Goal: Task Accomplishment & Management: Use online tool/utility

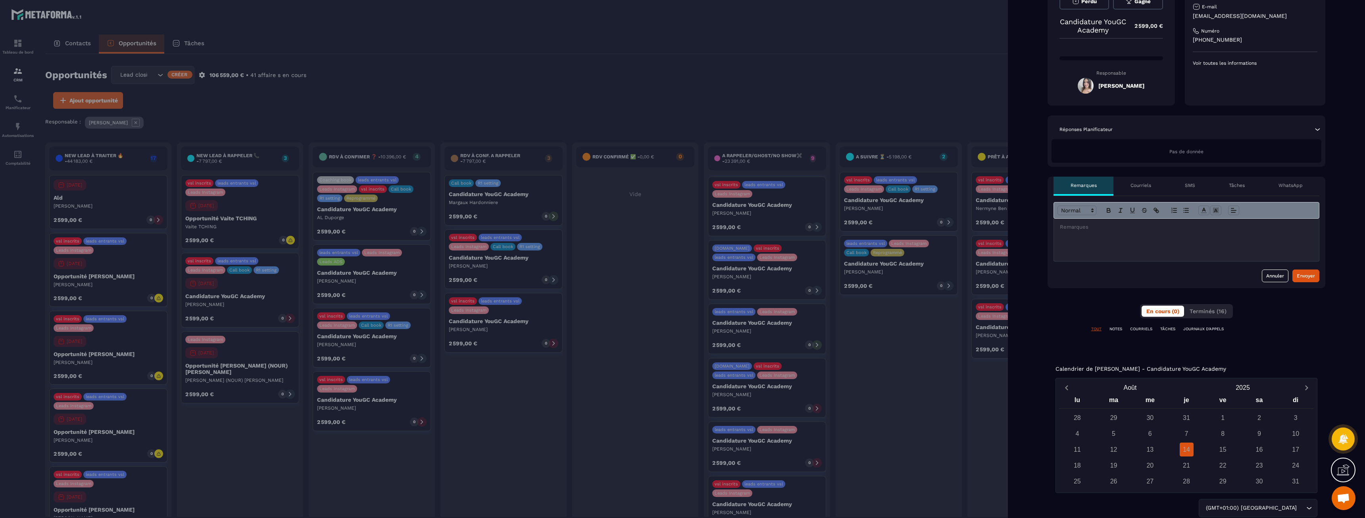
scroll to position [125, 0]
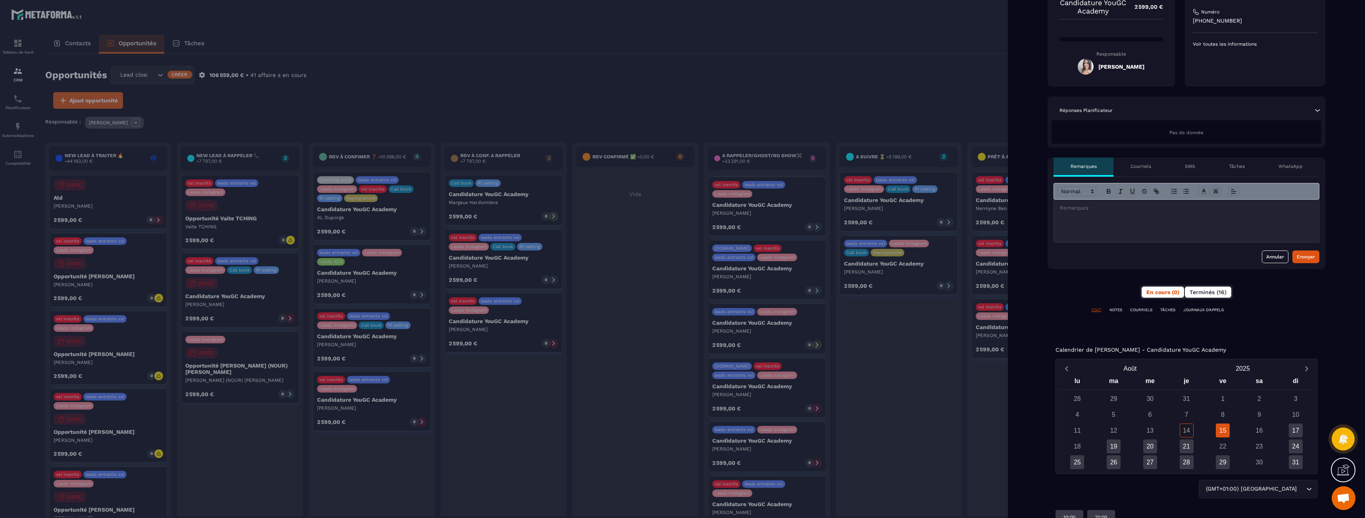
click at [1213, 291] on span "Terminés (16)" at bounding box center [1207, 292] width 37 height 6
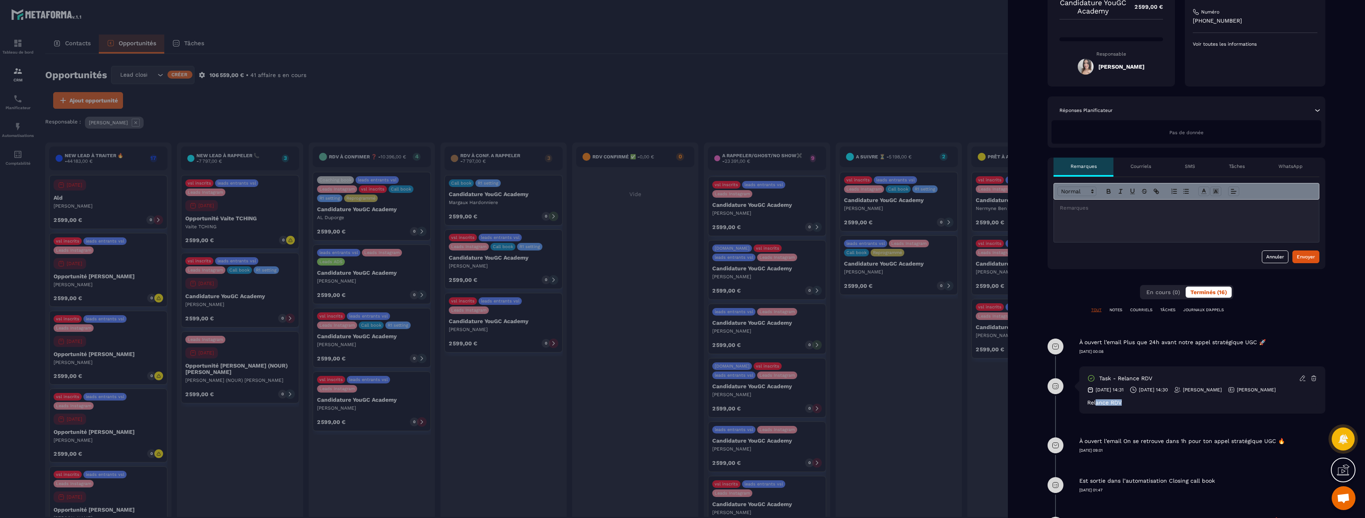
drag, startPoint x: 1115, startPoint y: 403, endPoint x: 1125, endPoint y: 403, distance: 10.3
click at [1125, 403] on div "Relance RDV" at bounding box center [1202, 402] width 230 height 6
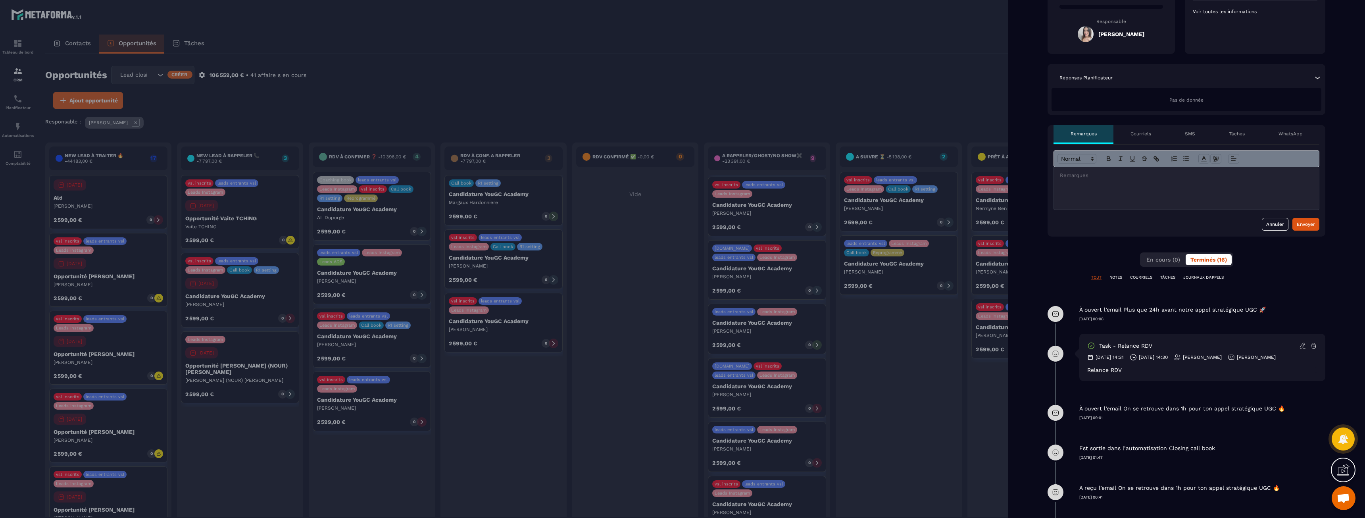
scroll to position [159, 0]
drag, startPoint x: 1099, startPoint y: 369, endPoint x: 1126, endPoint y: 369, distance: 27.0
click at [1126, 369] on div "Relance RDV" at bounding box center [1202, 368] width 230 height 6
drag, startPoint x: 1126, startPoint y: 369, endPoint x: 1102, endPoint y: 373, distance: 24.9
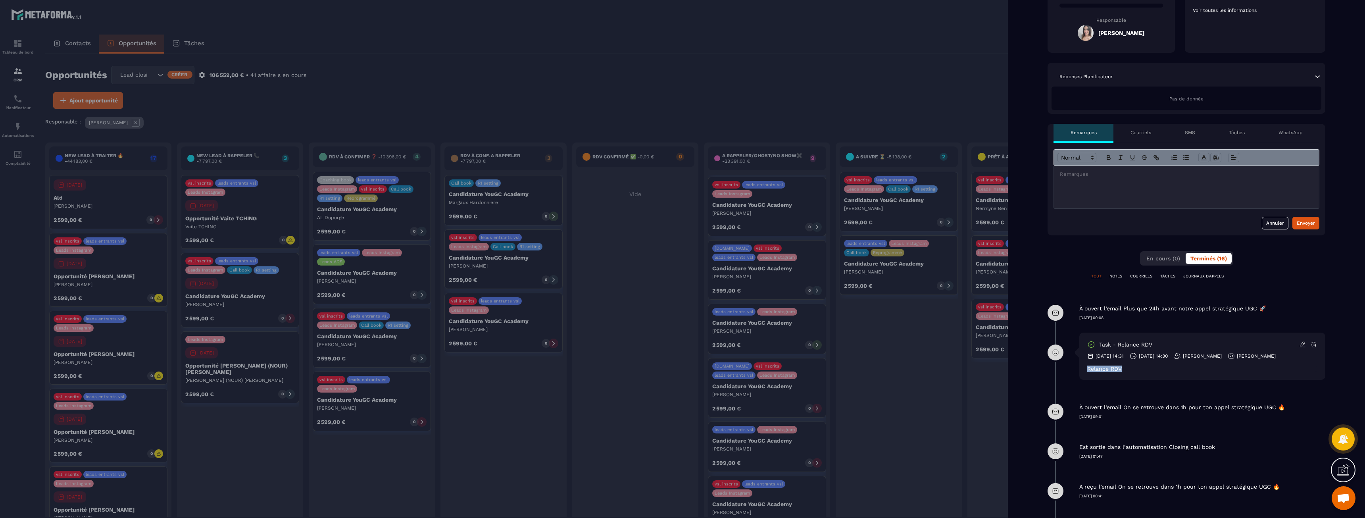
click at [1102, 373] on div "task - Relance RDV [DATE] 14:31 [DATE] 14:30 [PERSON_NAME] [PERSON_NAME] Relanc…" at bounding box center [1202, 355] width 246 height 47
drag, startPoint x: 1099, startPoint y: 371, endPoint x: 1120, endPoint y: 369, distance: 21.1
click at [1120, 369] on div "Relance RDV" at bounding box center [1202, 368] width 230 height 6
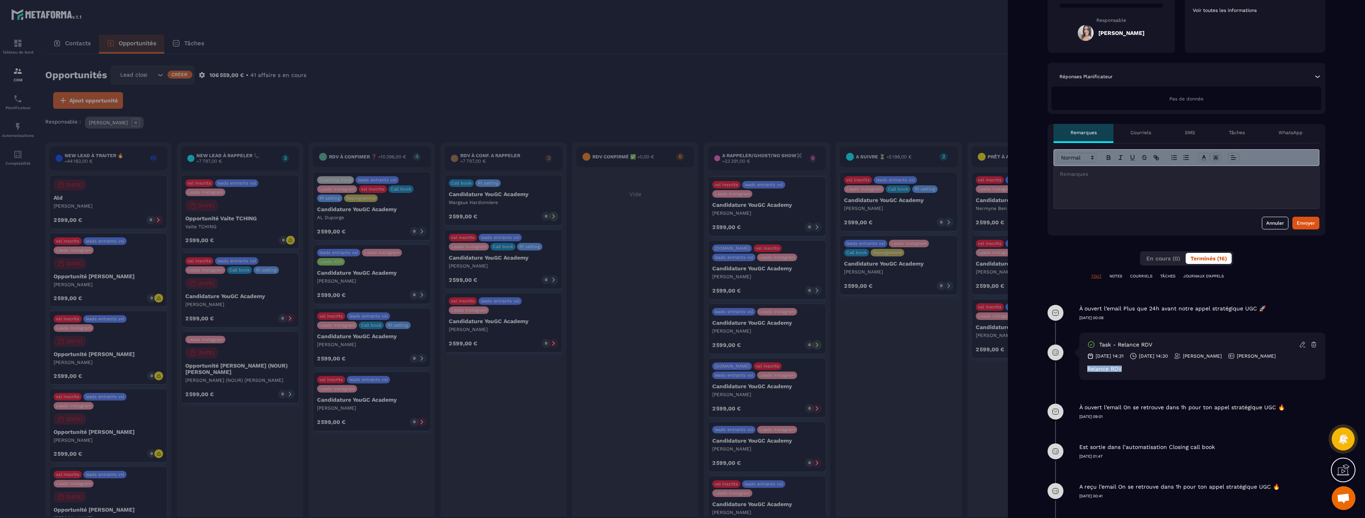
drag, startPoint x: 1120, startPoint y: 369, endPoint x: 1088, endPoint y: 369, distance: 32.5
click at [1088, 369] on div "Relance RDV" at bounding box center [1202, 368] width 230 height 6
drag, startPoint x: 1088, startPoint y: 369, endPoint x: 1116, endPoint y: 369, distance: 28.6
click at [1116, 369] on div "Relance RDV" at bounding box center [1202, 368] width 230 height 6
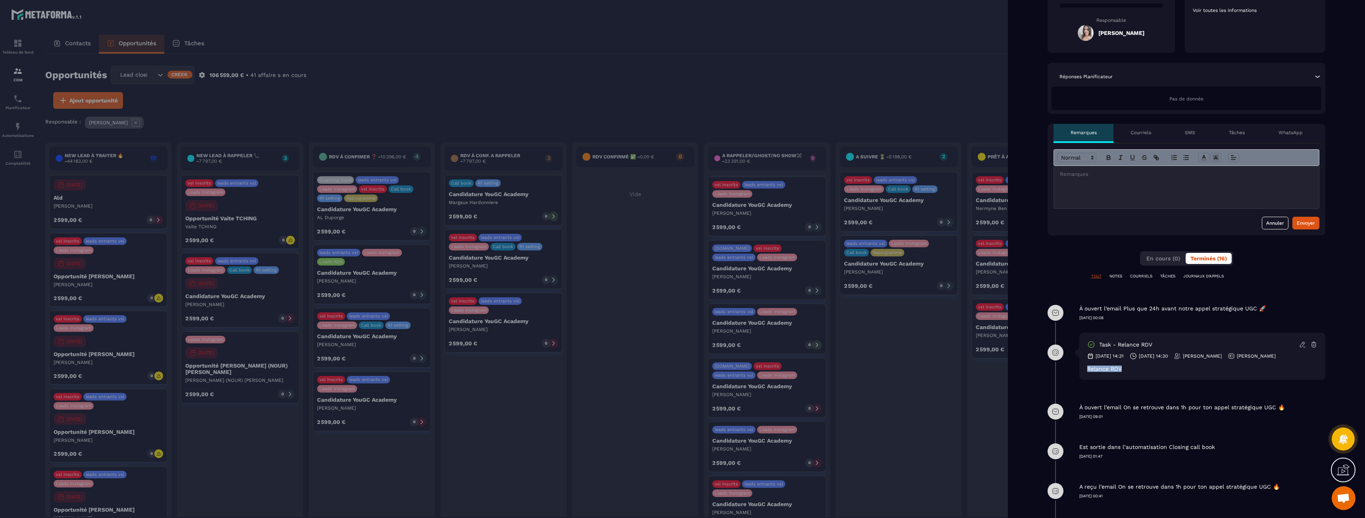
click at [1116, 369] on div "Relance RDV" at bounding box center [1202, 368] width 230 height 6
drag, startPoint x: 1116, startPoint y: 369, endPoint x: 1086, endPoint y: 369, distance: 30.5
click at [1086, 369] on div "task - Relance RDV [DATE] 14:31 [DATE] 14:30 [PERSON_NAME] [PERSON_NAME] Relanc…" at bounding box center [1202, 355] width 246 height 47
click at [1094, 368] on div "Relance RDV" at bounding box center [1202, 368] width 230 height 6
click at [1095, 368] on div "Relance RDV" at bounding box center [1202, 368] width 230 height 6
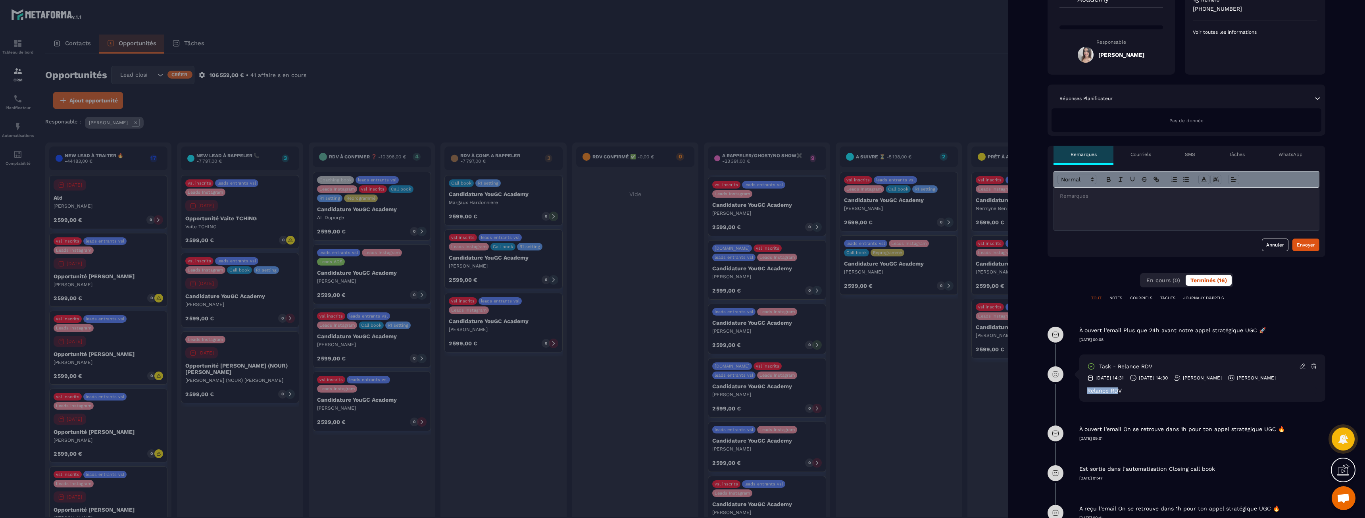
scroll to position [40, 0]
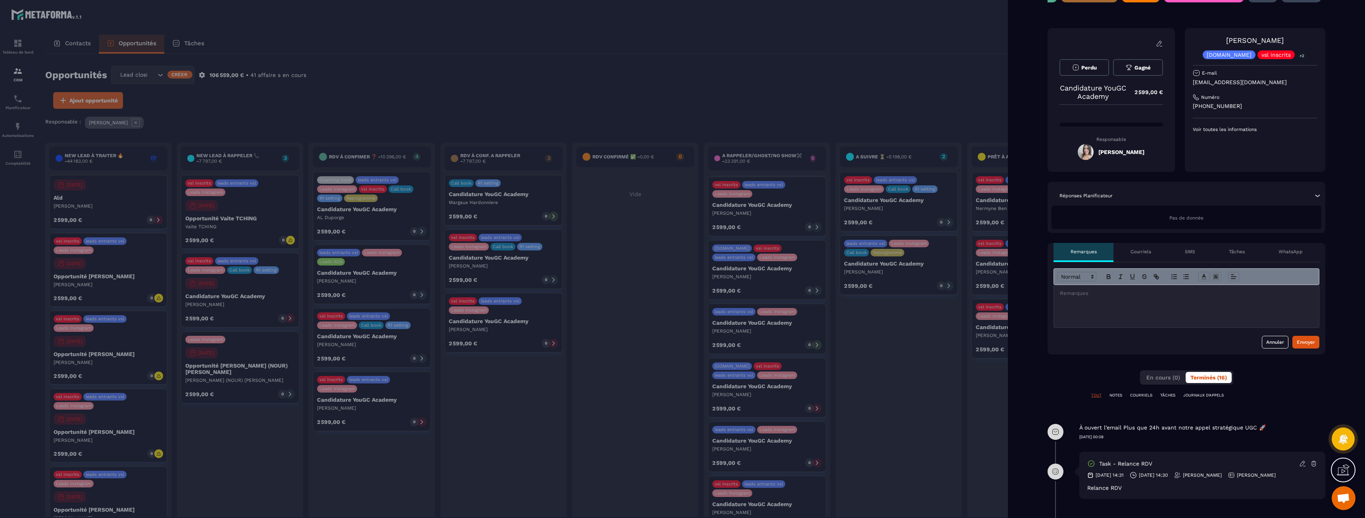
click at [1234, 253] on p "Tâches" at bounding box center [1237, 251] width 16 height 6
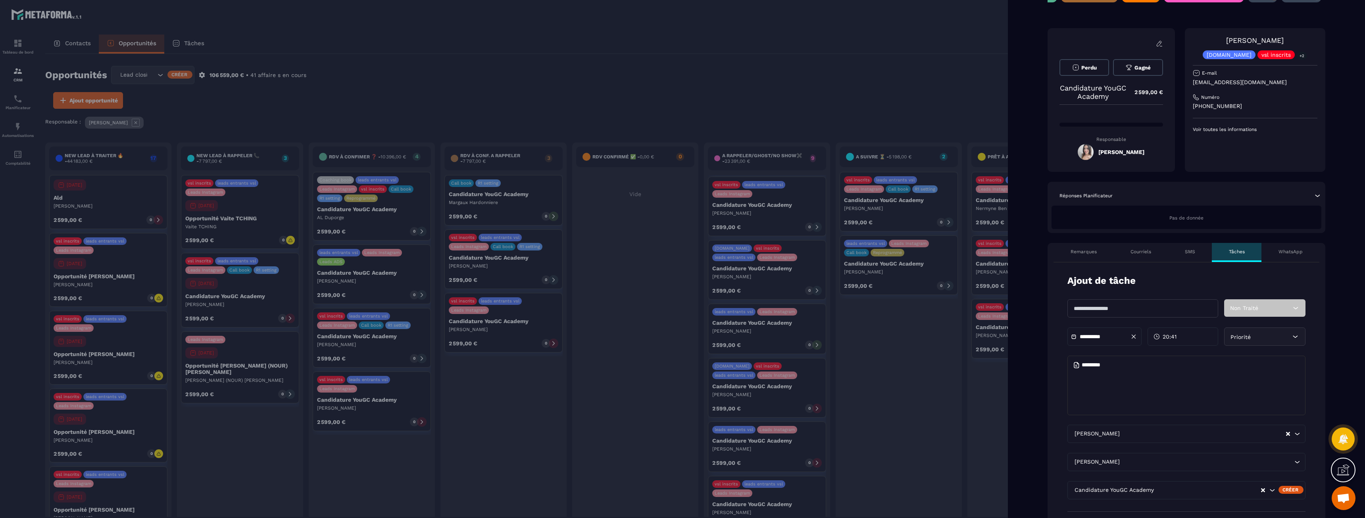
click at [1144, 255] on div "Courriels" at bounding box center [1140, 252] width 54 height 19
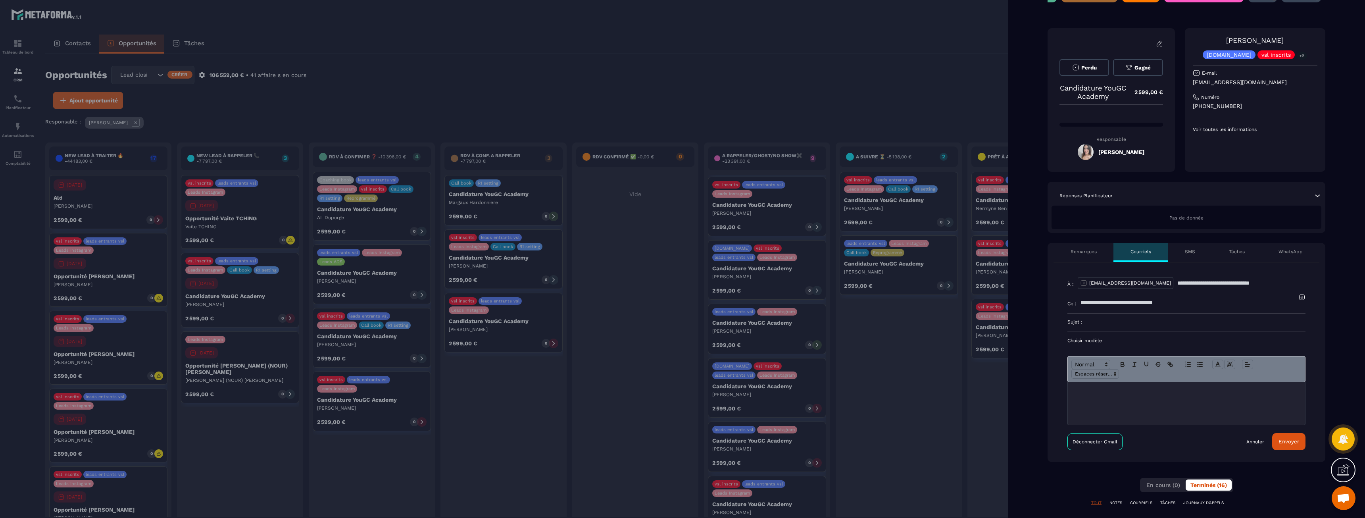
click at [1085, 340] on p "Choisir modèle" at bounding box center [1186, 340] width 238 height 6
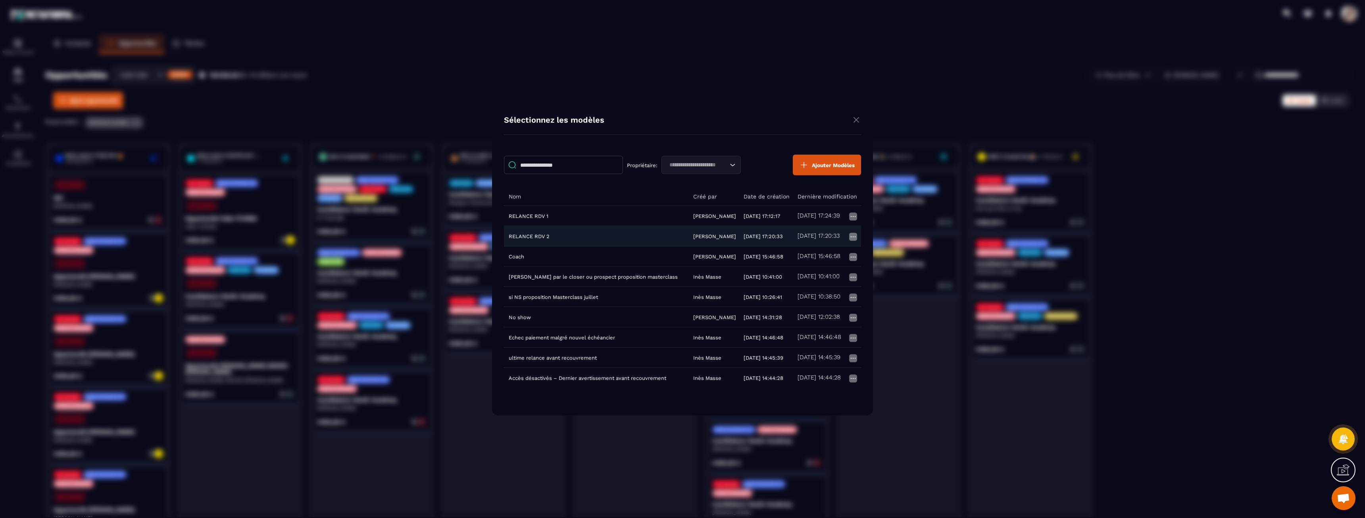
click at [584, 236] on td "RELANCE RDV 2" at bounding box center [596, 236] width 184 height 20
type input "**********"
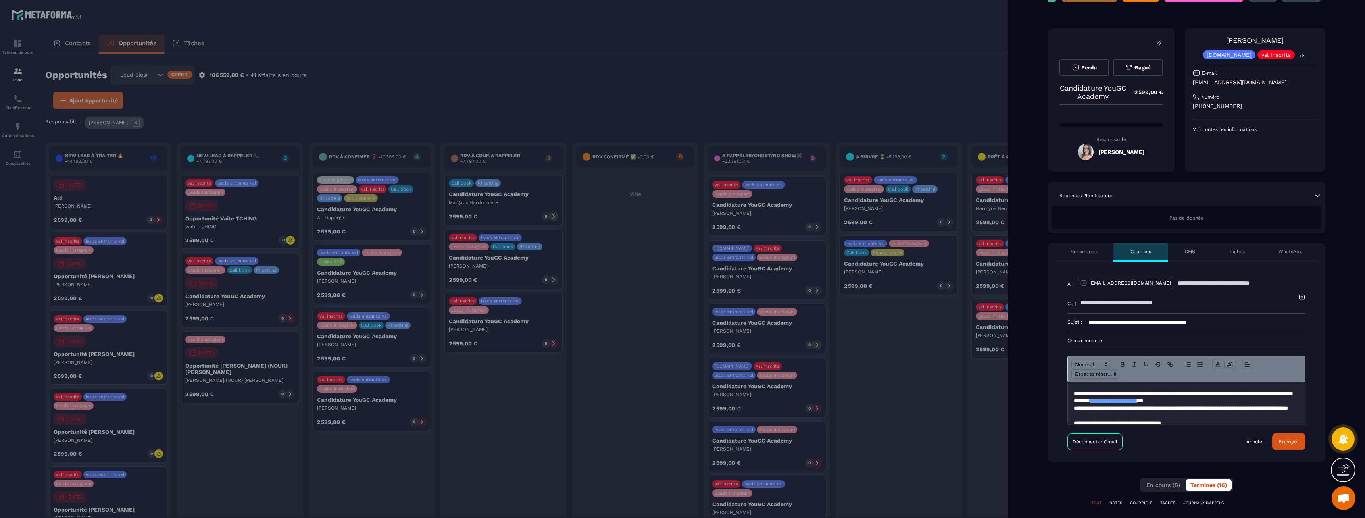
scroll to position [55, 0]
click at [1286, 444] on button "Envoyer" at bounding box center [1288, 441] width 33 height 17
